Goal: Check status: Check status

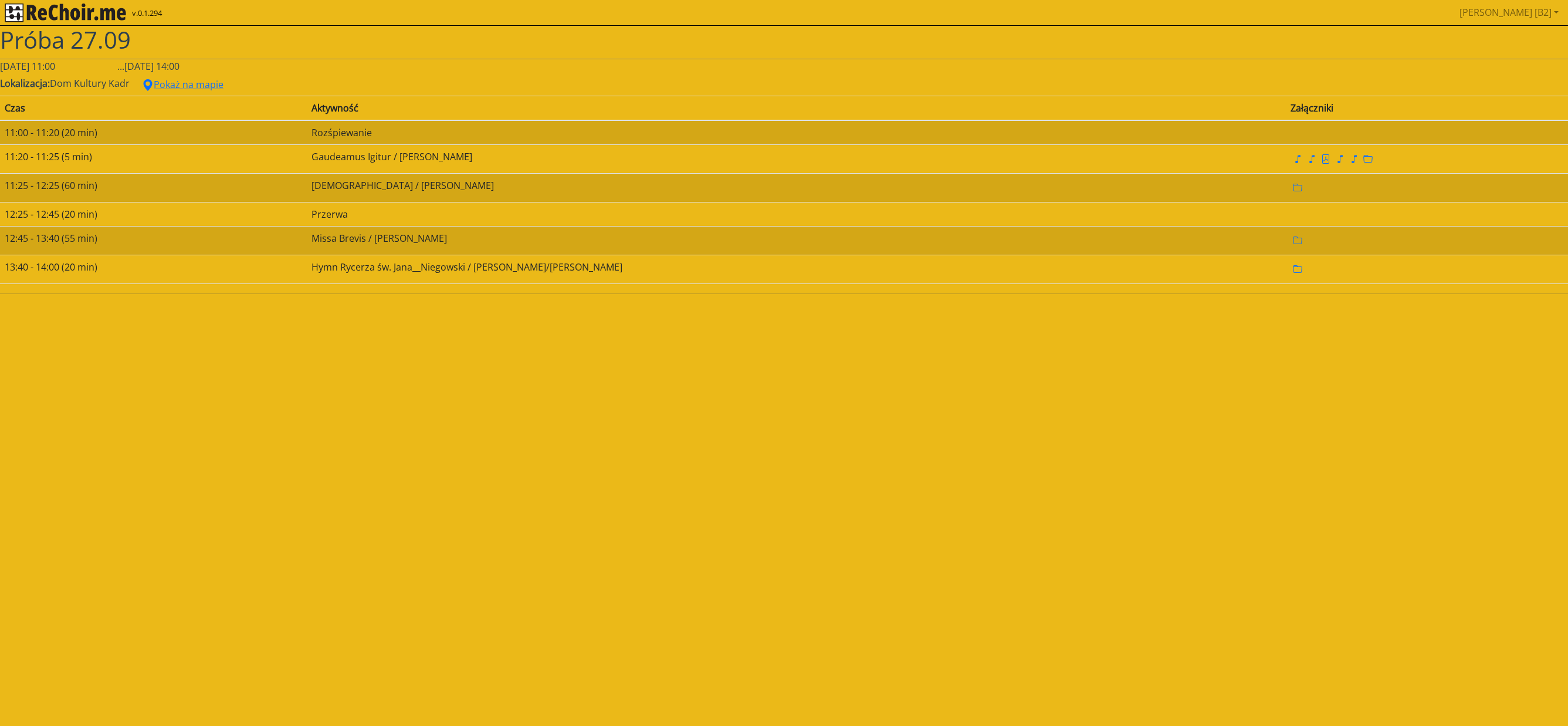
click at [57, 14] on img "rekłajer mi" at bounding box center [65, 13] width 121 height 19
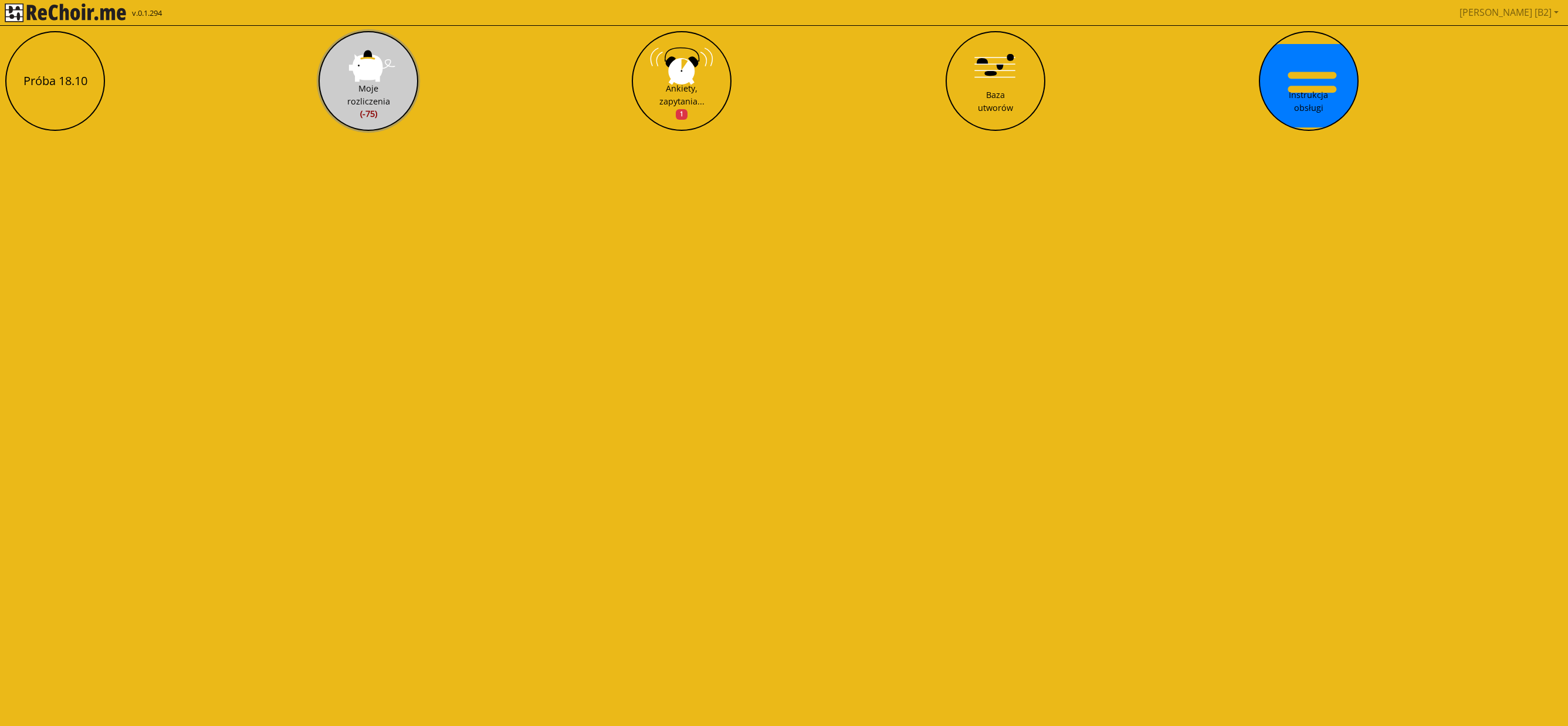
click at [392, 87] on button "Moje rozliczenia (-75)" at bounding box center [368, 81] width 100 height 100
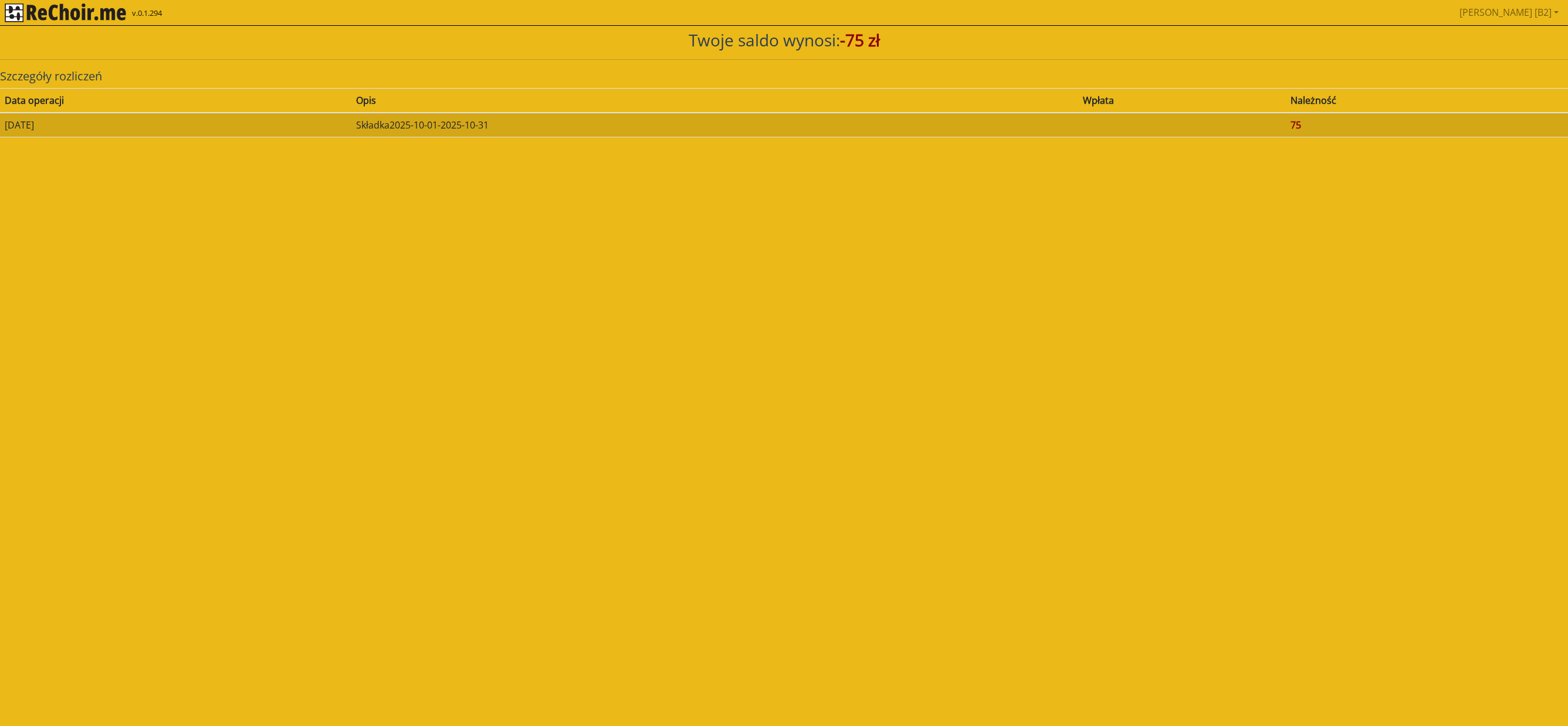
click at [62, 13] on img "rekłajer mi" at bounding box center [65, 13] width 121 height 19
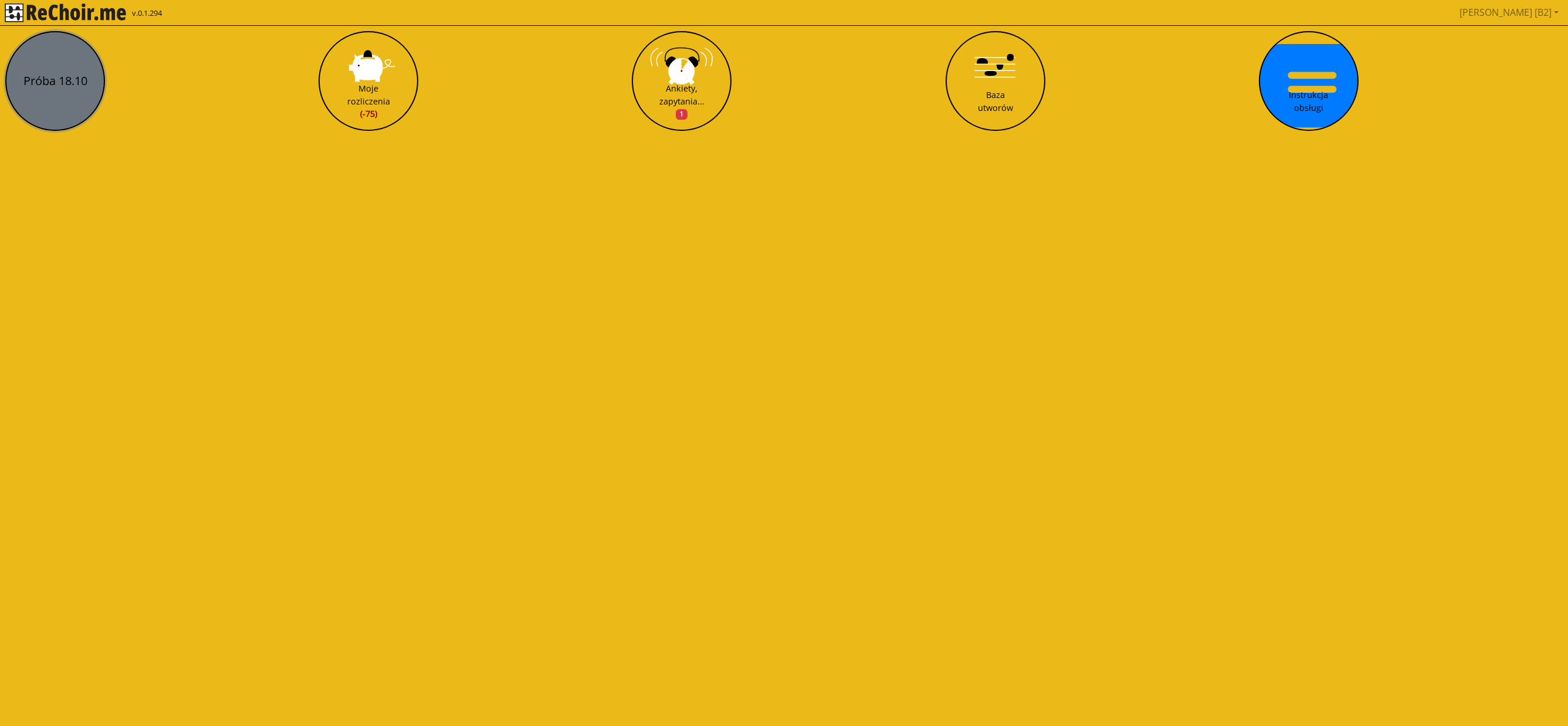
click at [57, 67] on button "Próba 18.10" at bounding box center [55, 81] width 100 height 100
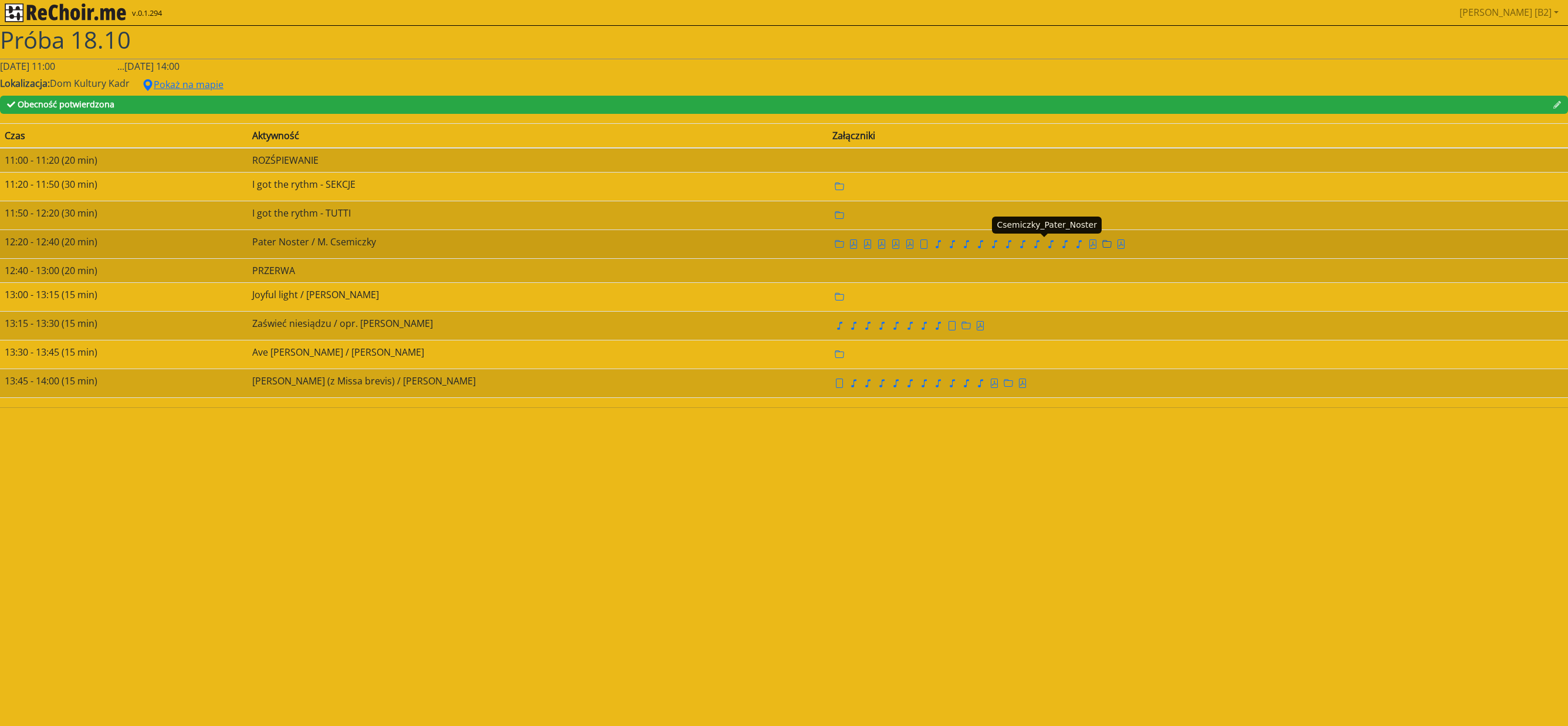
click at [1102, 245] on icon "folder" at bounding box center [1107, 244] width 9 height 9
click at [1102, 248] on icon "folder" at bounding box center [1107, 244] width 9 height 9
